Goal: Task Accomplishment & Management: Use online tool/utility

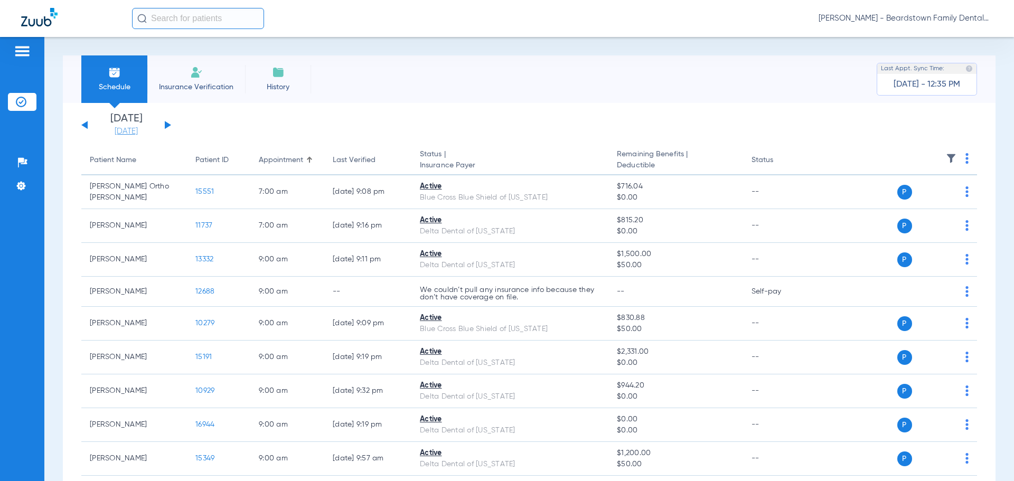
click at [133, 132] on link "[DATE]" at bounding box center [126, 131] width 63 height 11
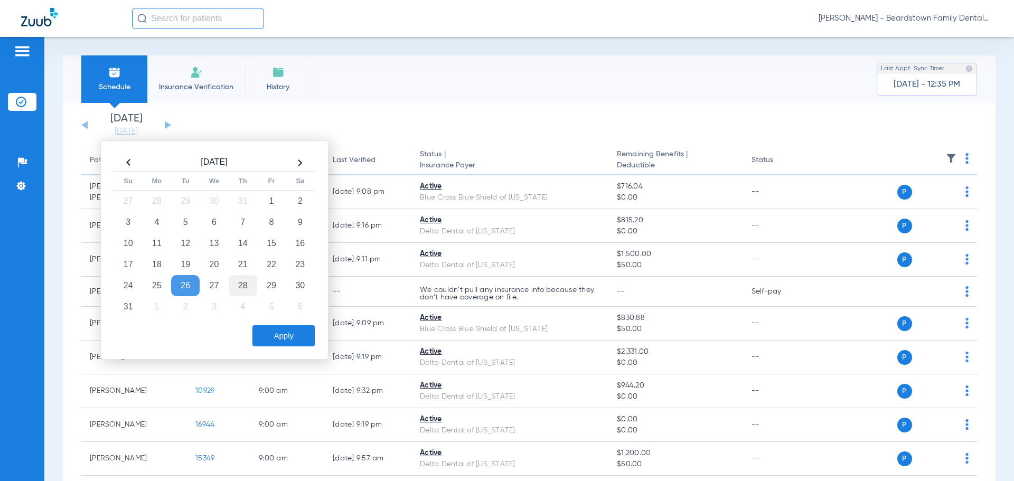
click at [244, 284] on td "28" at bounding box center [243, 285] width 29 height 21
click at [281, 336] on button "Apply" at bounding box center [283, 335] width 62 height 21
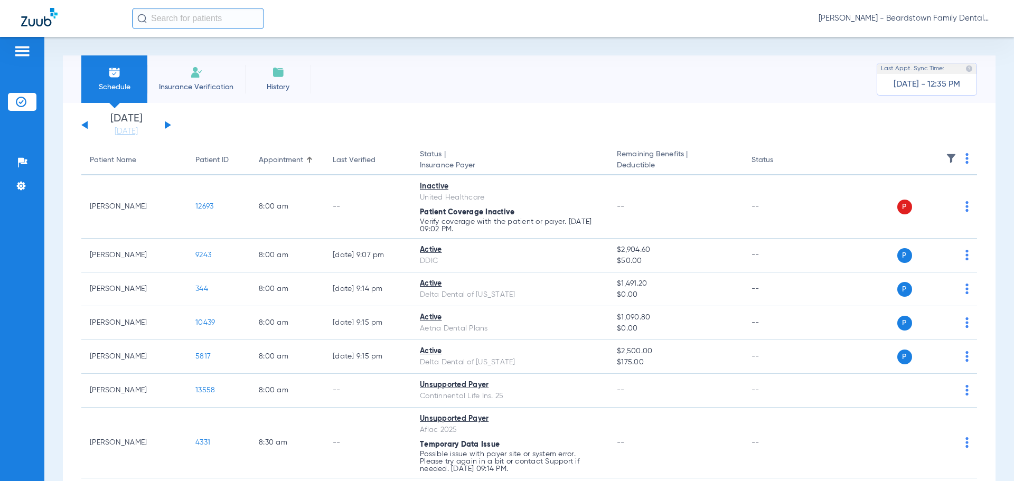
click at [946, 155] on img at bounding box center [951, 158] width 11 height 11
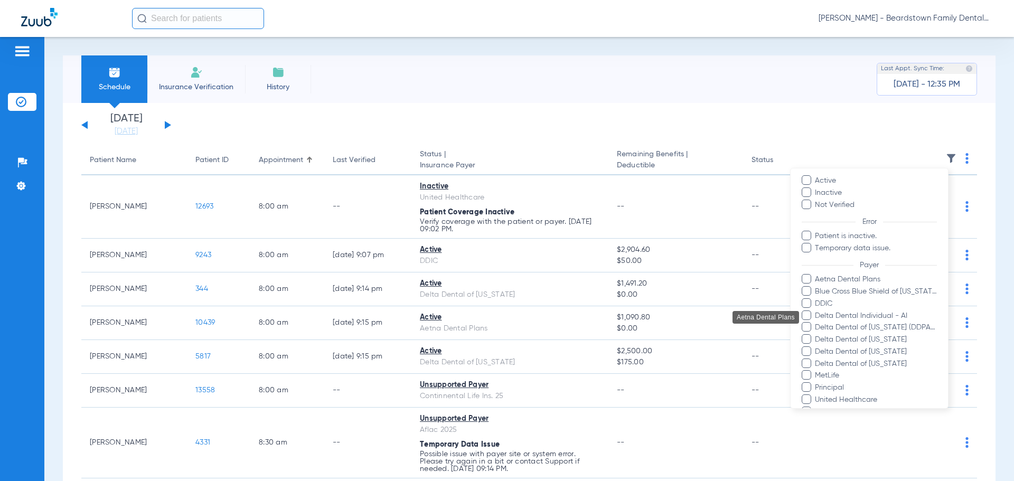
scroll to position [158, 0]
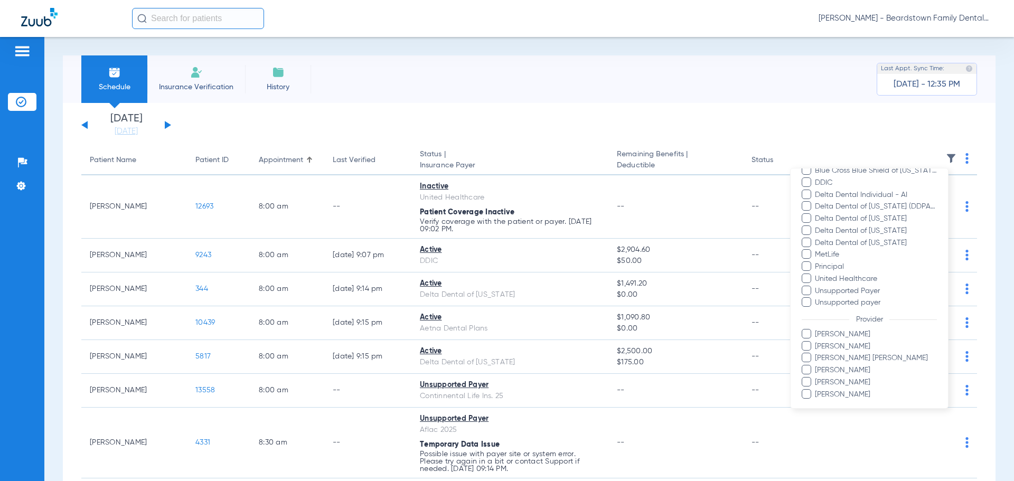
click at [843, 350] on span "[PERSON_NAME]" at bounding box center [875, 346] width 123 height 11
click at [816, 354] on input "[PERSON_NAME]" at bounding box center [816, 354] width 0 height 0
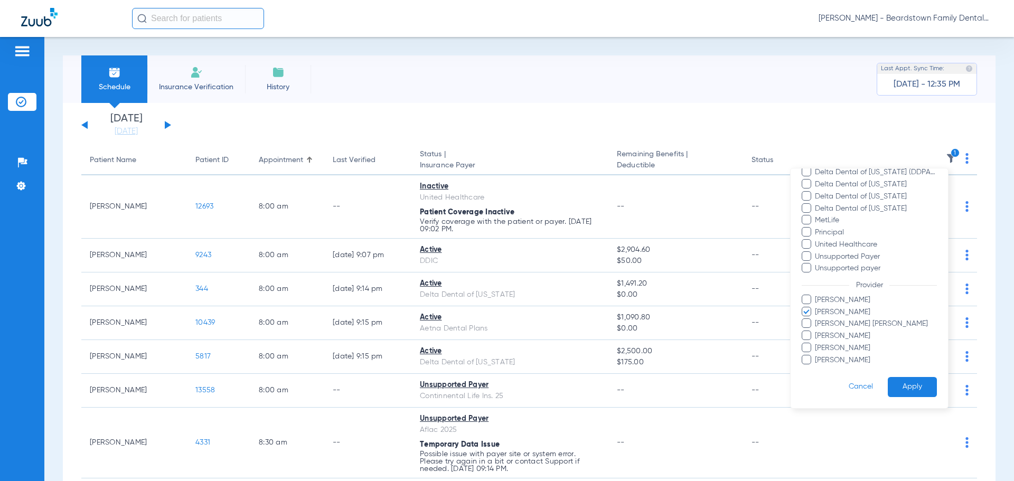
click at [899, 387] on button "Apply" at bounding box center [912, 387] width 49 height 21
